Goal: Navigation & Orientation: Find specific page/section

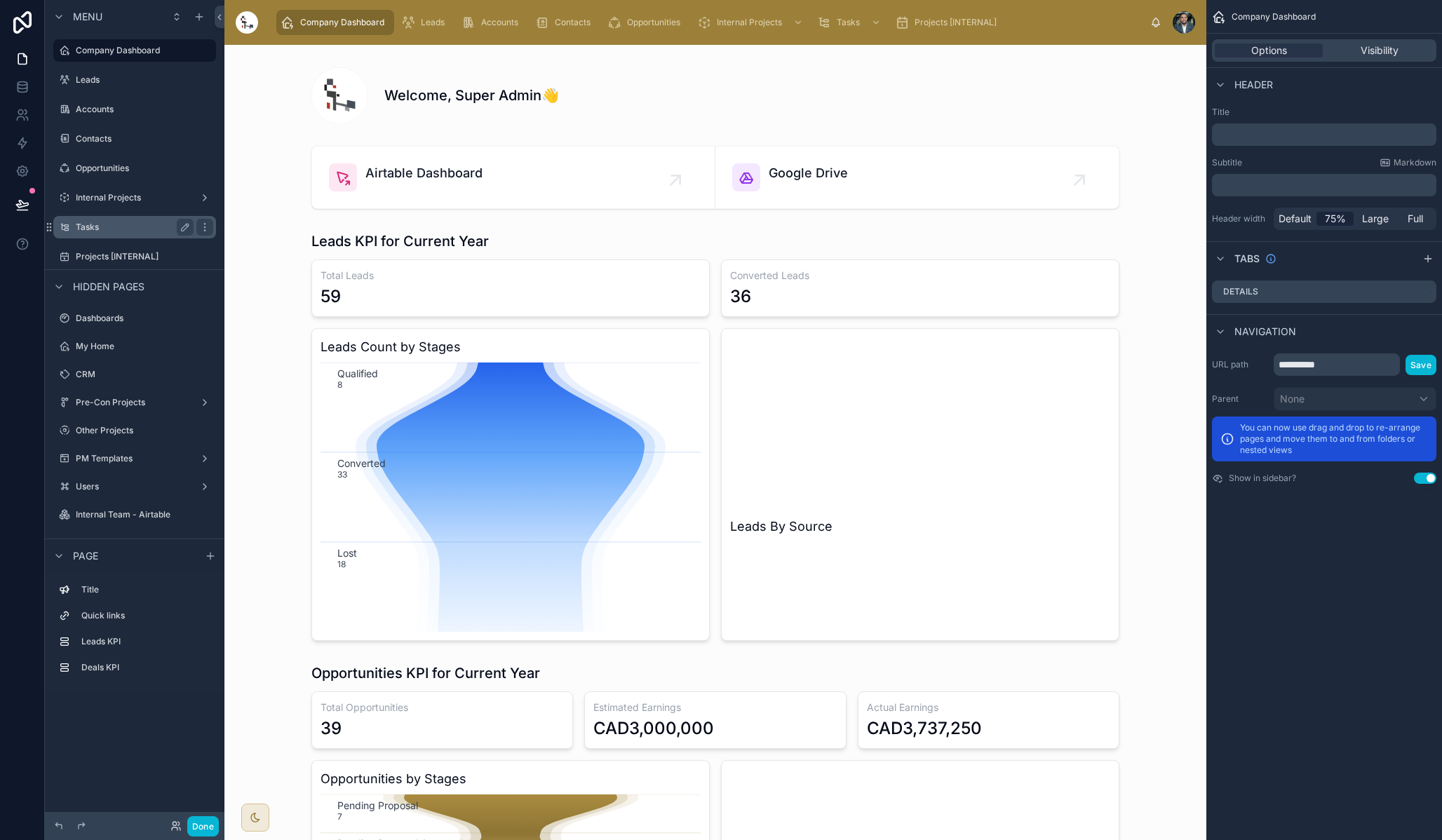
click at [145, 228] on label "Tasks" at bounding box center [131, 227] width 112 height 11
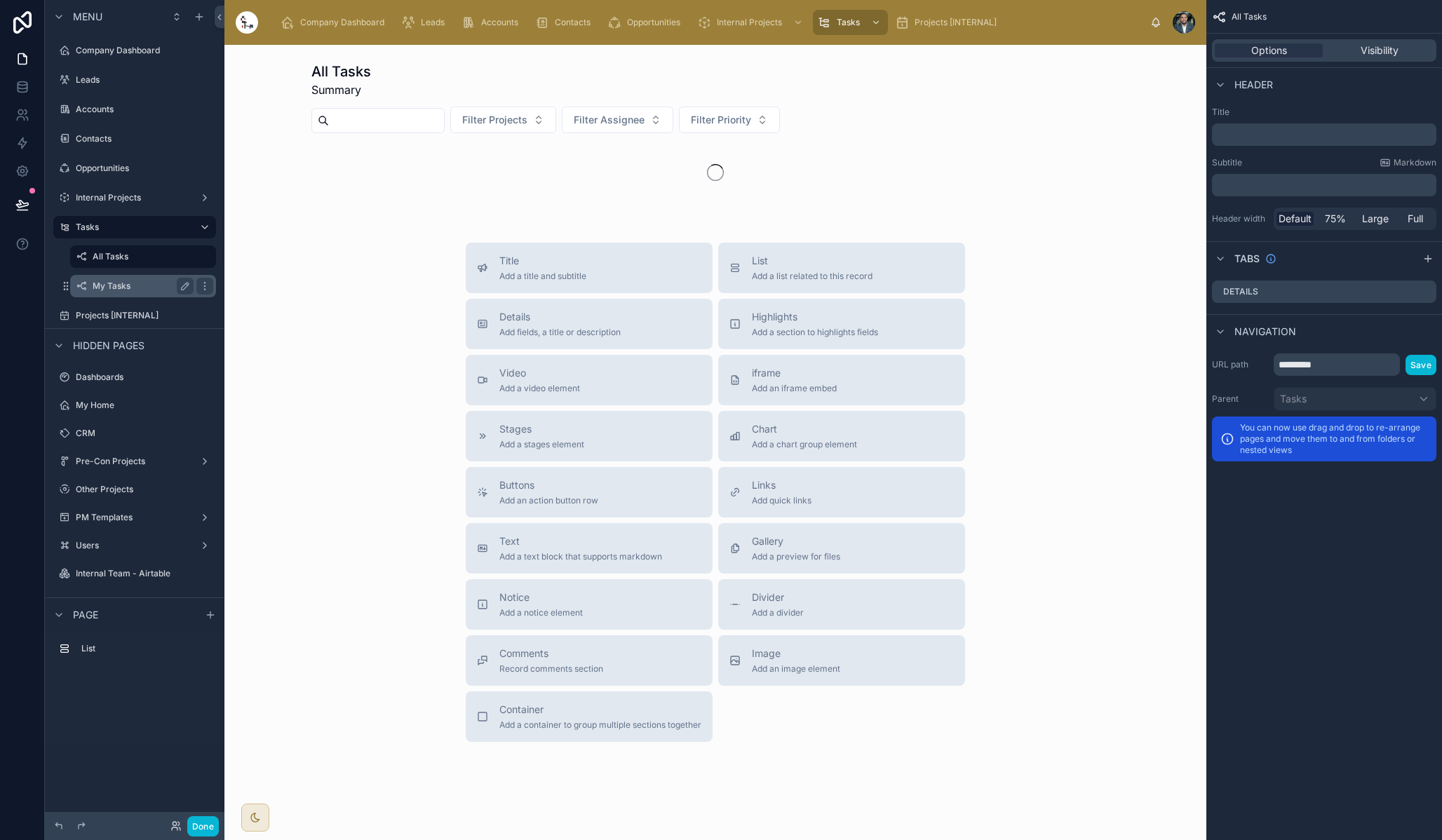
click at [142, 286] on label "My Tasks" at bounding box center [140, 286] width 95 height 11
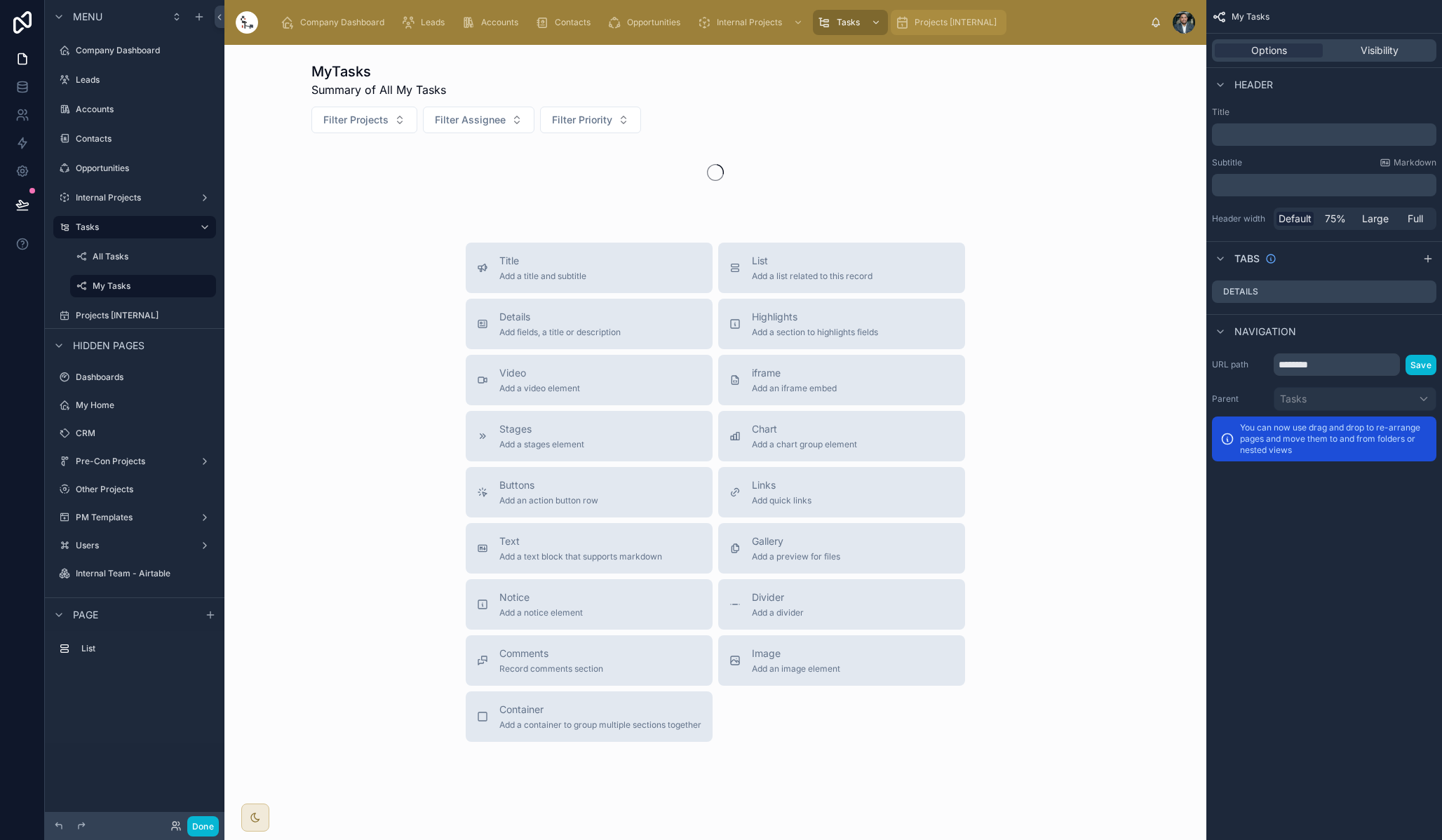
click at [911, 25] on div "Projects [INTERNAL]" at bounding box center [948, 22] width 107 height 22
click at [743, 18] on span "Internal Projects" at bounding box center [750, 22] width 65 height 11
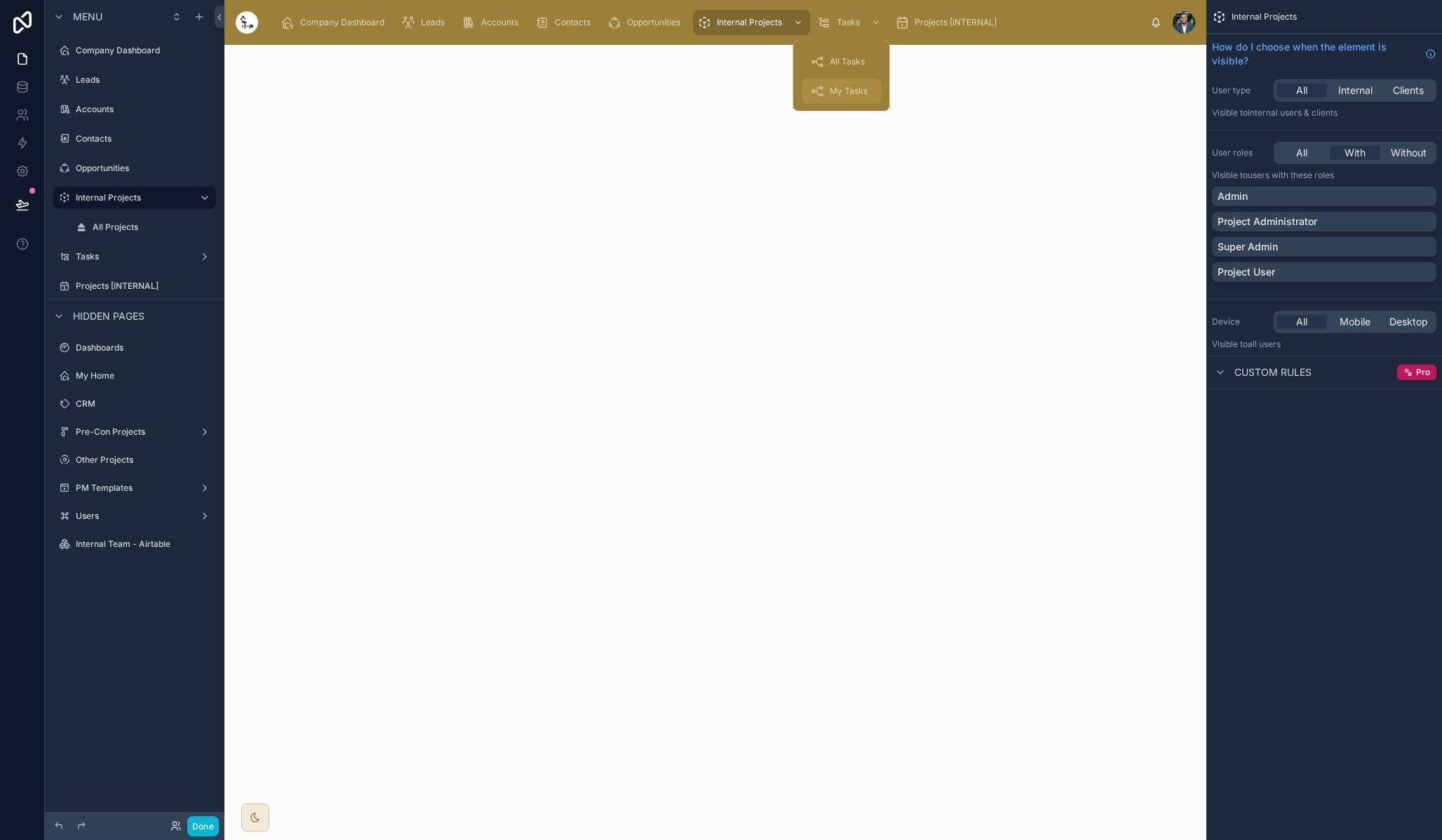
click at [857, 84] on div "My Tasks" at bounding box center [842, 91] width 63 height 22
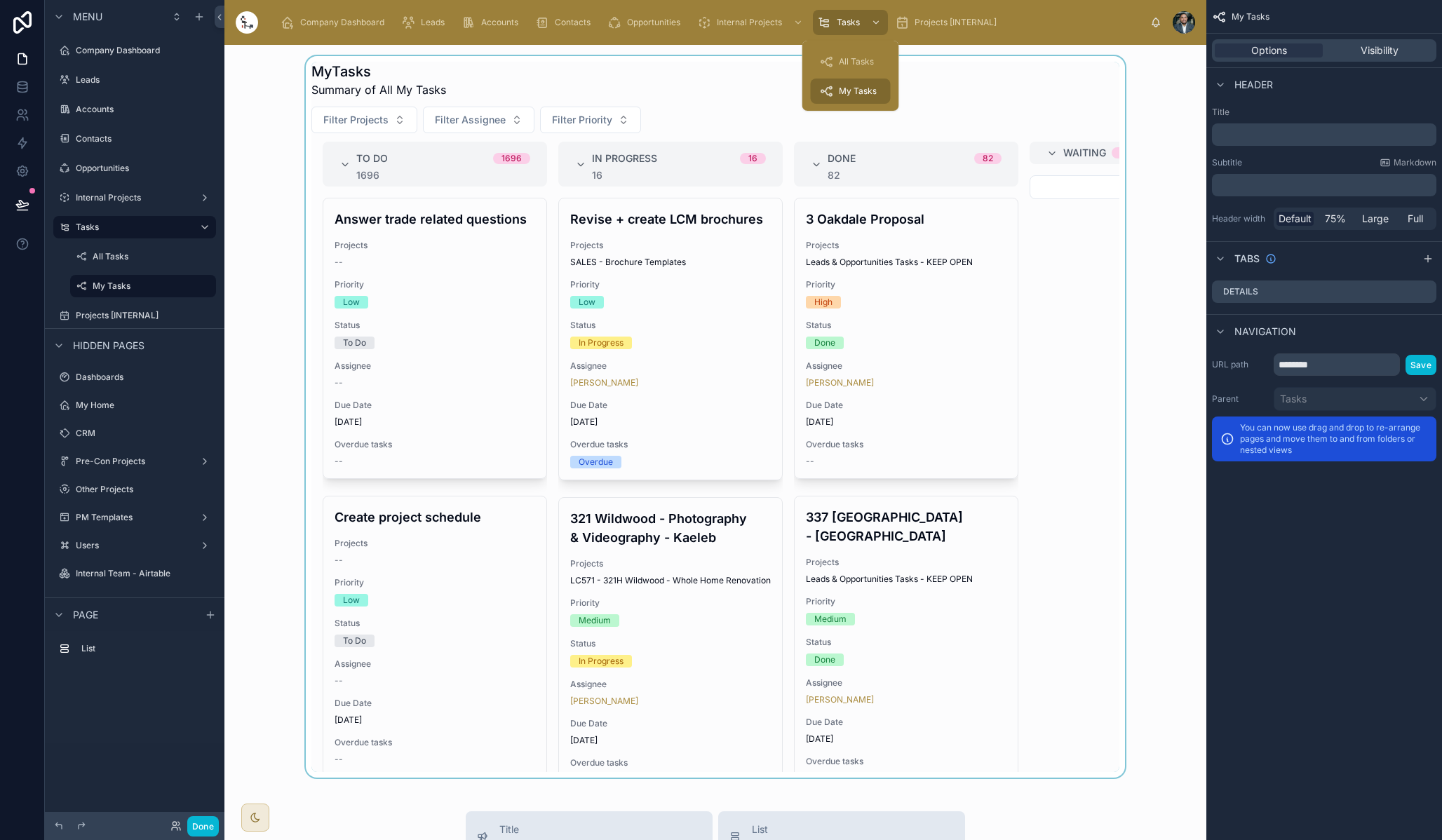
click at [1260, 49] on span "Options" at bounding box center [1268, 51] width 36 height 14
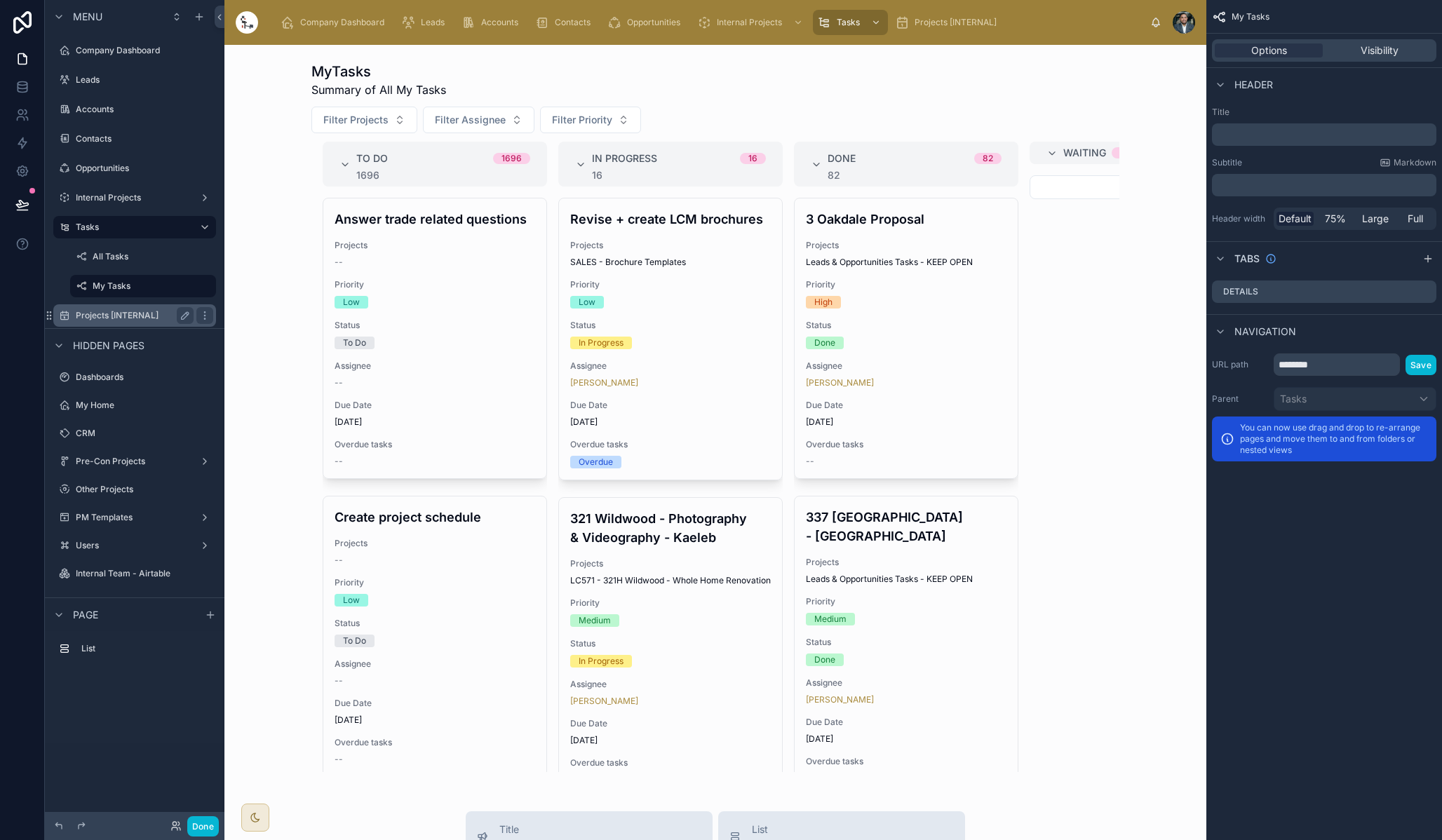
click at [153, 318] on label "Projects [INTERNAL]" at bounding box center [131, 316] width 112 height 11
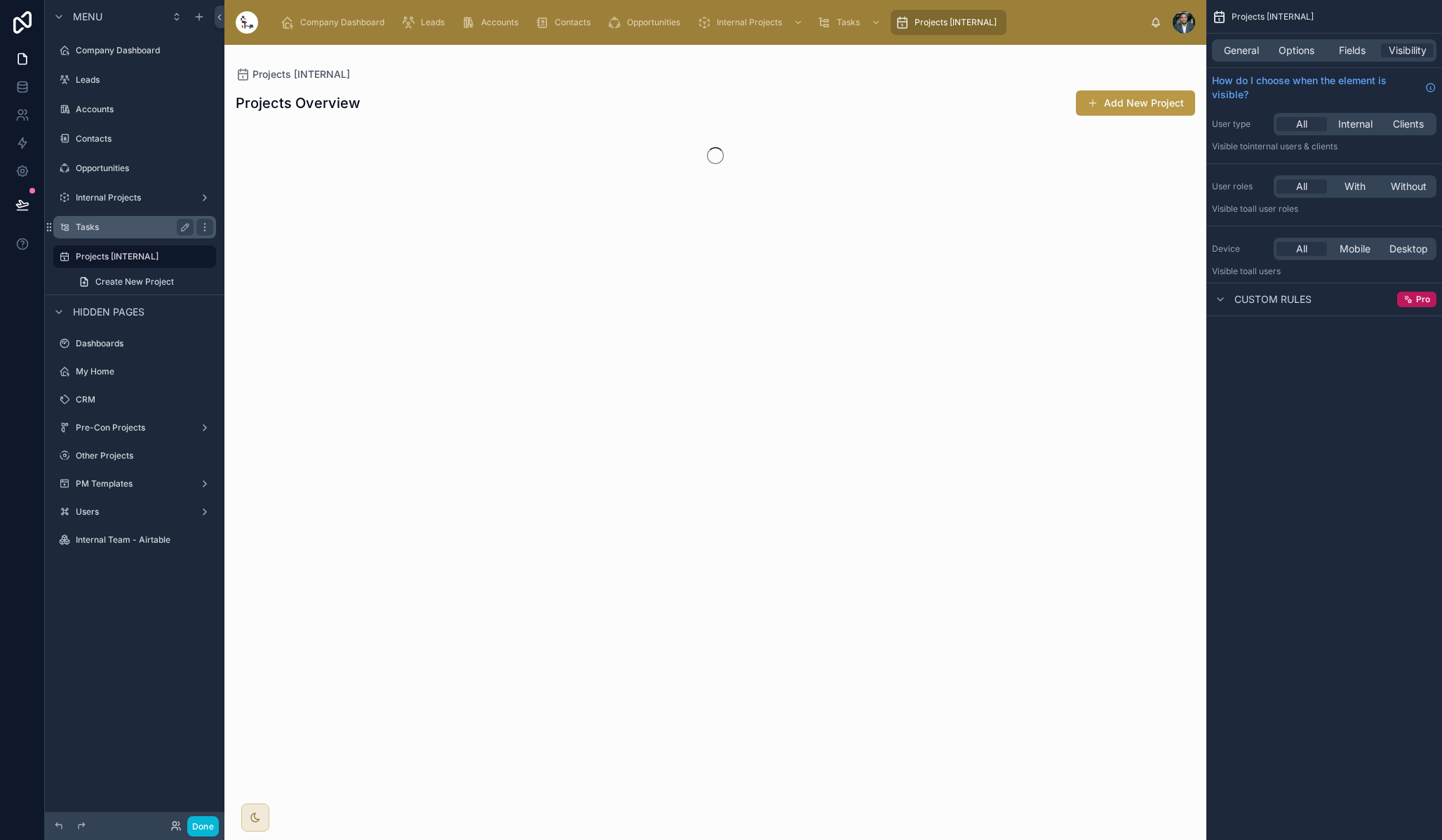
click at [157, 223] on label "Tasks" at bounding box center [131, 227] width 112 height 11
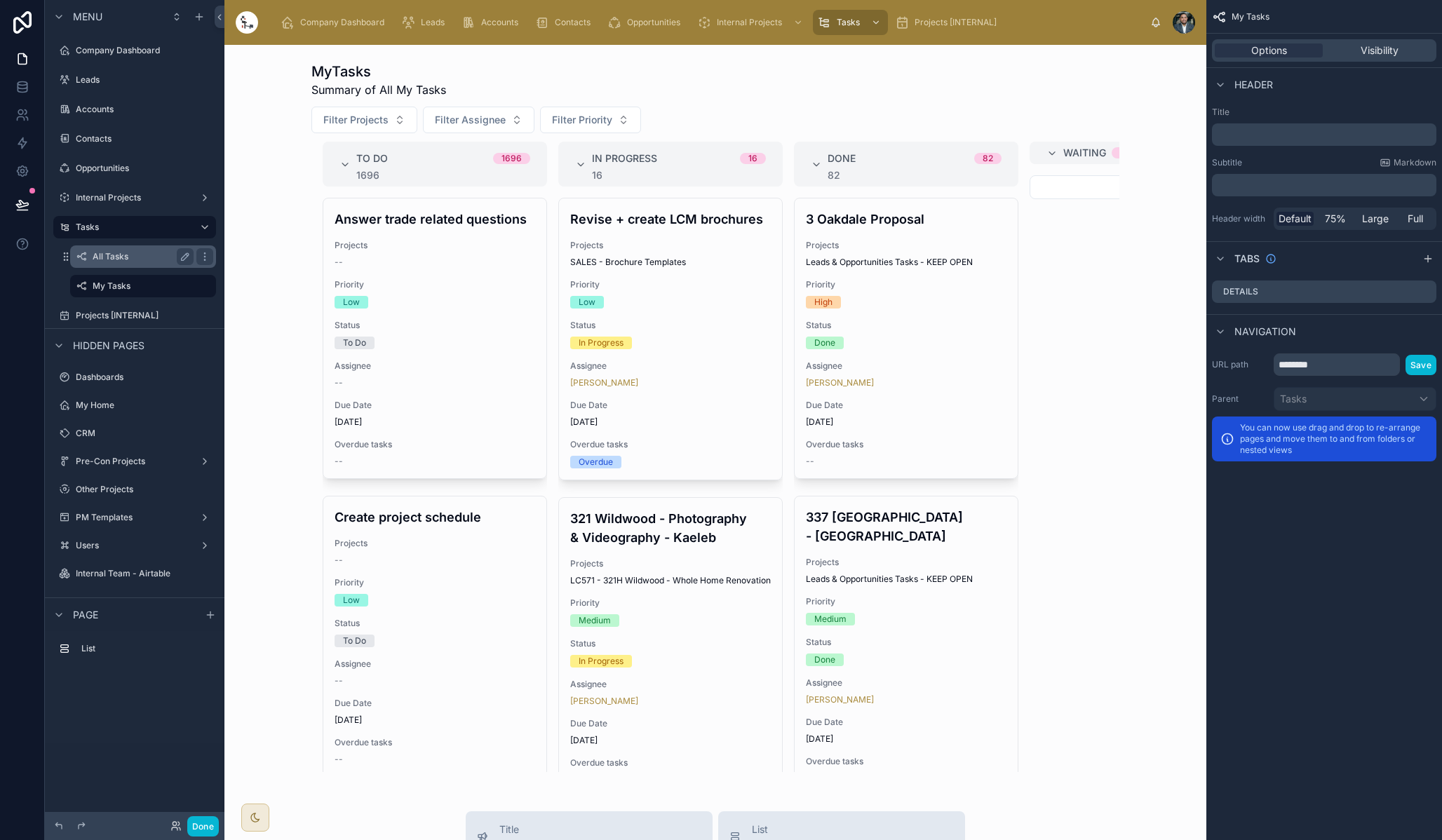
click at [109, 256] on label "All Tasks" at bounding box center [140, 257] width 95 height 11
